Goal: Information Seeking & Learning: Learn about a topic

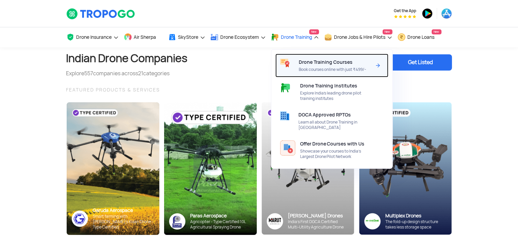
click at [325, 70] on span "Book courses online with just ₹499/-" at bounding box center [334, 69] width 73 height 5
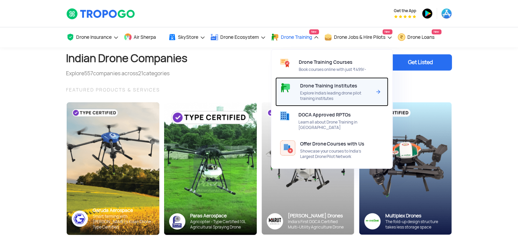
click at [325, 95] on span "Explore India’s leading drone pilot training institutes" at bounding box center [335, 96] width 71 height 11
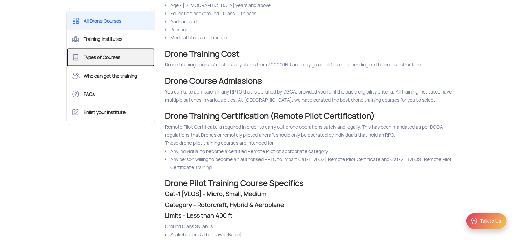
click at [124, 59] on link "Types of Courses" at bounding box center [111, 57] width 88 height 18
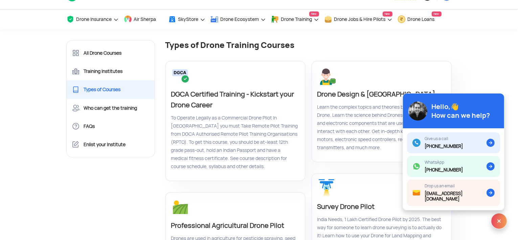
scroll to position [34, 0]
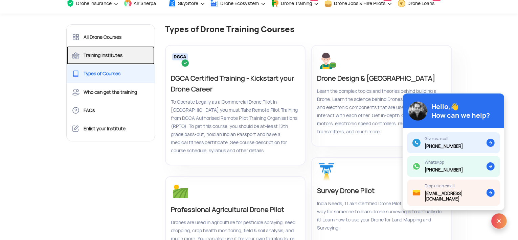
click at [116, 55] on link "Training Institutes" at bounding box center [111, 55] width 88 height 18
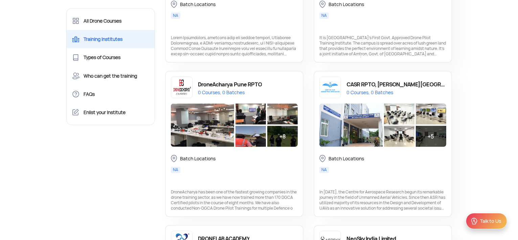
scroll to position [575, 0]
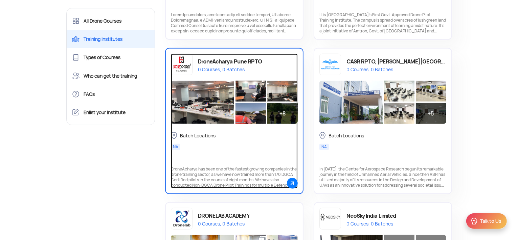
click at [258, 59] on div "DroneAcharya Pune RPTO" at bounding box center [230, 62] width 64 height 10
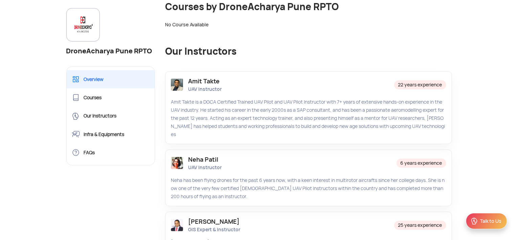
scroll to position [338, 0]
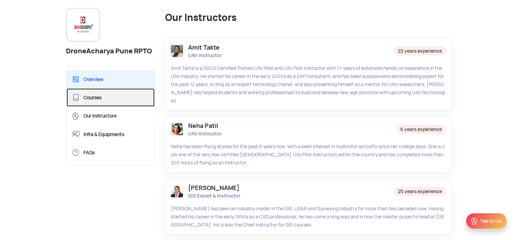
click at [103, 99] on link "Courses" at bounding box center [111, 98] width 88 height 18
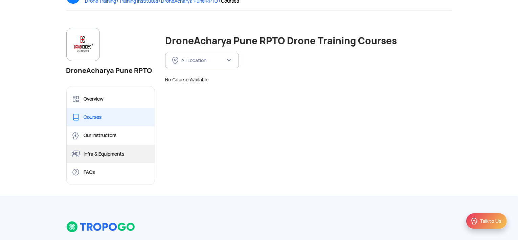
scroll to position [68, 0]
click at [117, 154] on link "Infra & Equipments" at bounding box center [111, 154] width 88 height 18
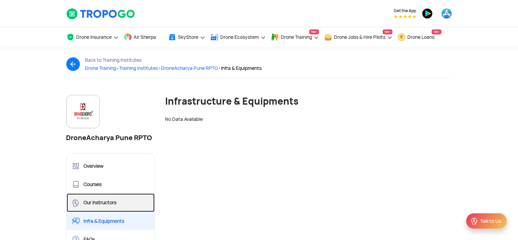
click at [104, 200] on link "Our Instructors" at bounding box center [111, 203] width 88 height 18
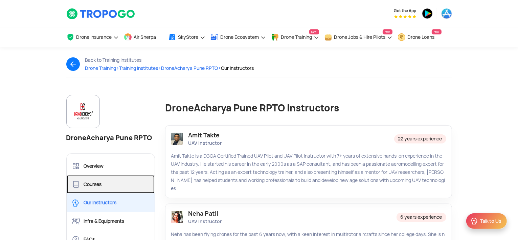
click at [106, 181] on link "Courses" at bounding box center [111, 184] width 88 height 18
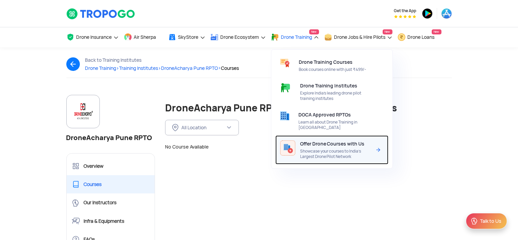
click at [318, 141] on span "Offer Drone Courses with Us" at bounding box center [332, 143] width 65 height 5
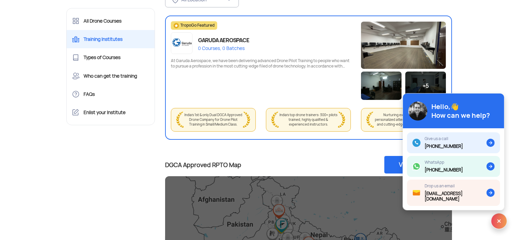
scroll to position [34, 0]
